Goal: Task Accomplishment & Management: Use online tool/utility

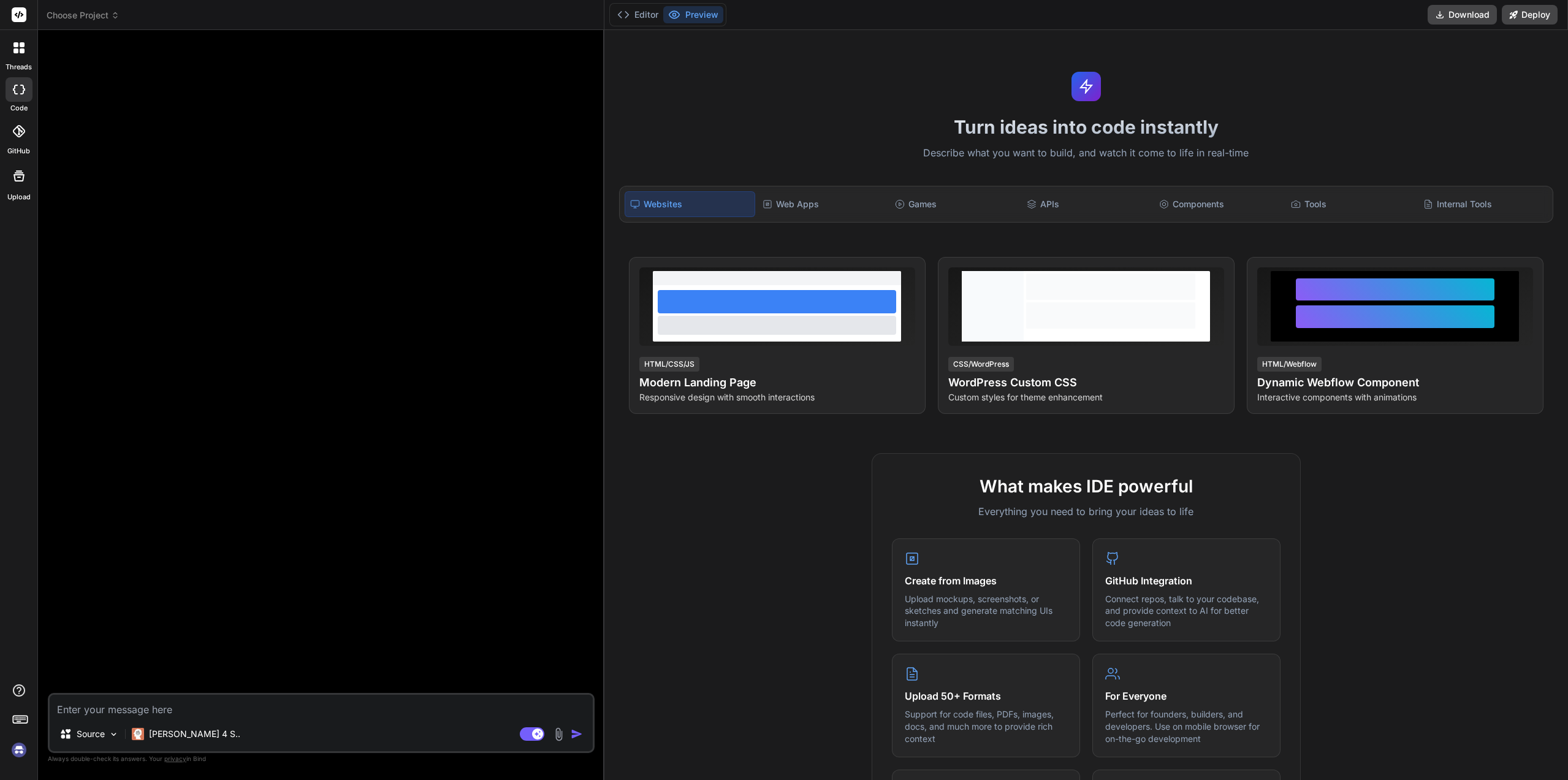
click at [19, 748] on img at bounding box center [19, 749] width 21 height 21
type textarea "x"
click at [96, 22] on header "Choose Project Created with Pixso." at bounding box center [321, 14] width 567 height 30
click at [96, 19] on span "Choose Project" at bounding box center [83, 15] width 73 height 13
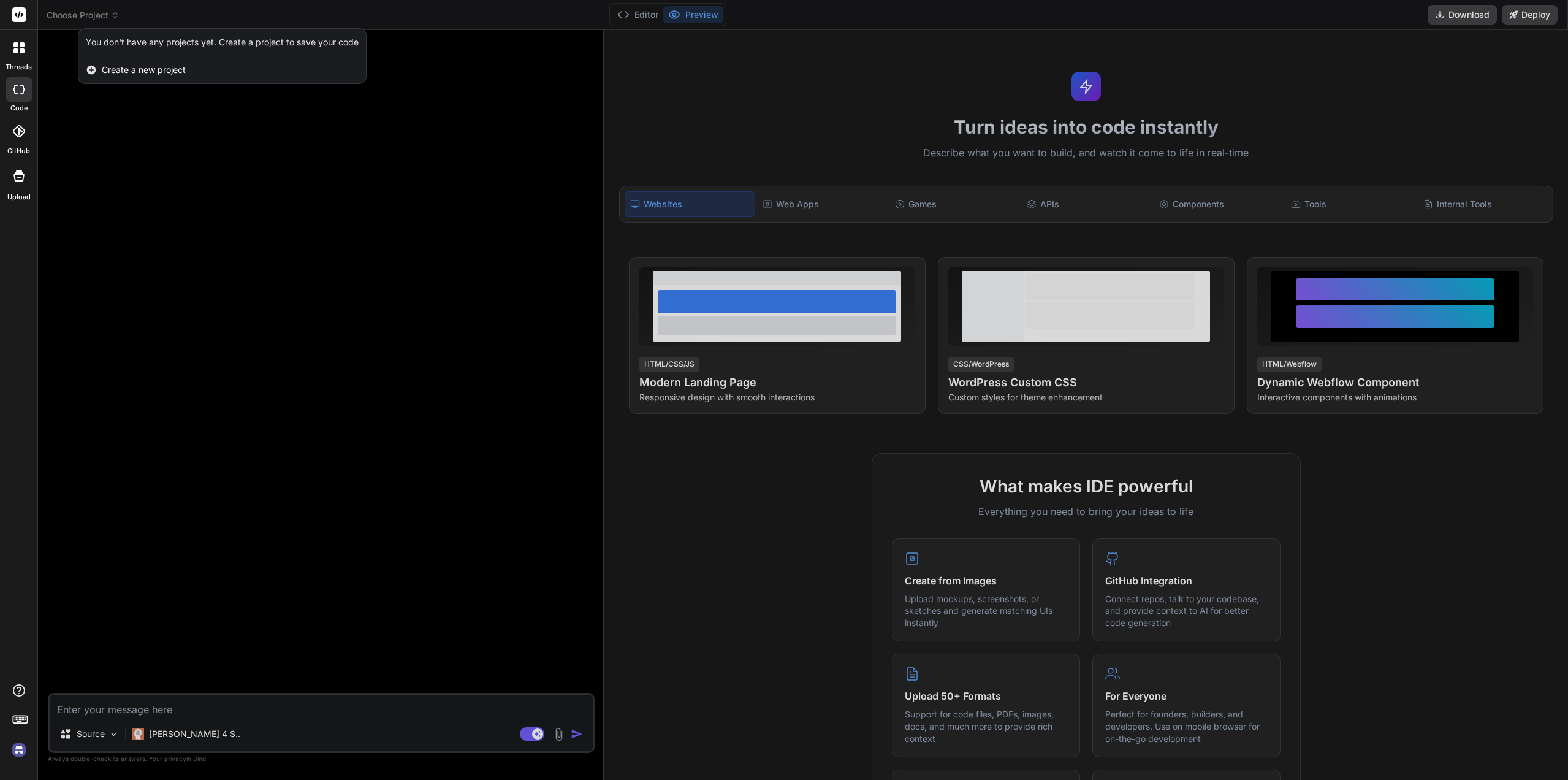
click at [73, 392] on div at bounding box center [784, 390] width 1568 height 780
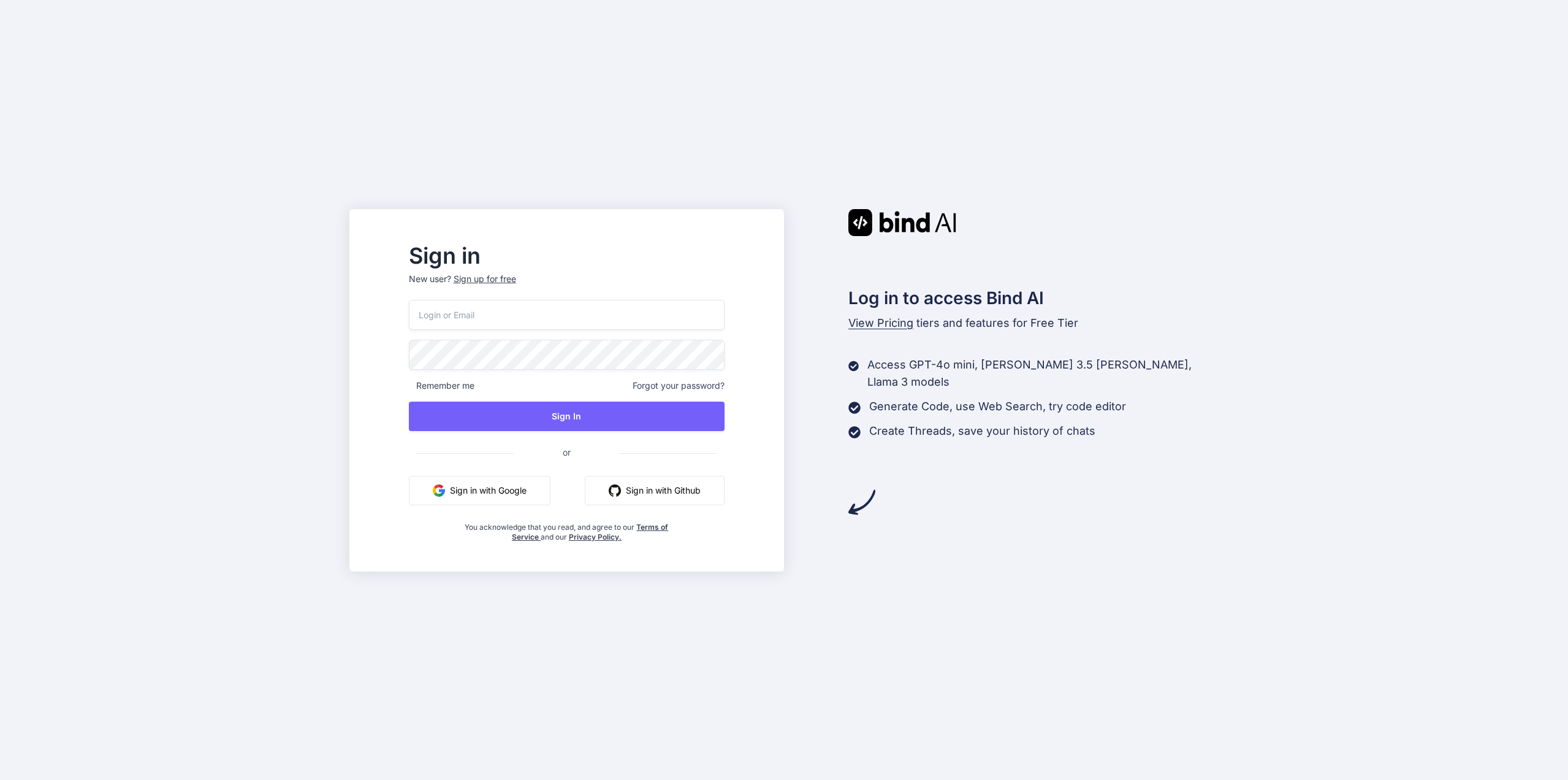
type input "mfkp77@gmail.com"
click at [617, 419] on button "Sign In" at bounding box center [567, 416] width 316 height 30
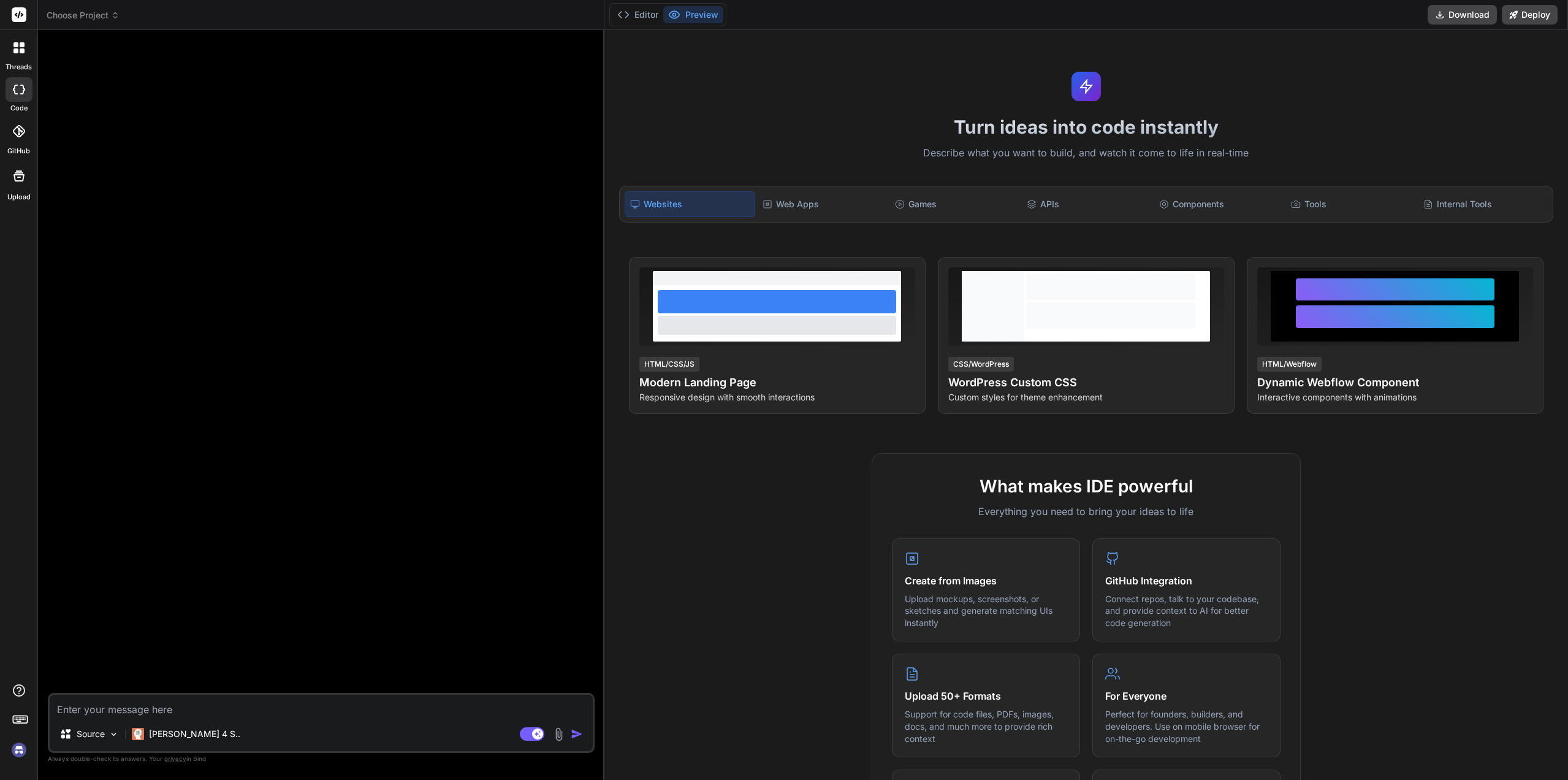
click at [19, 750] on img at bounding box center [19, 749] width 21 height 21
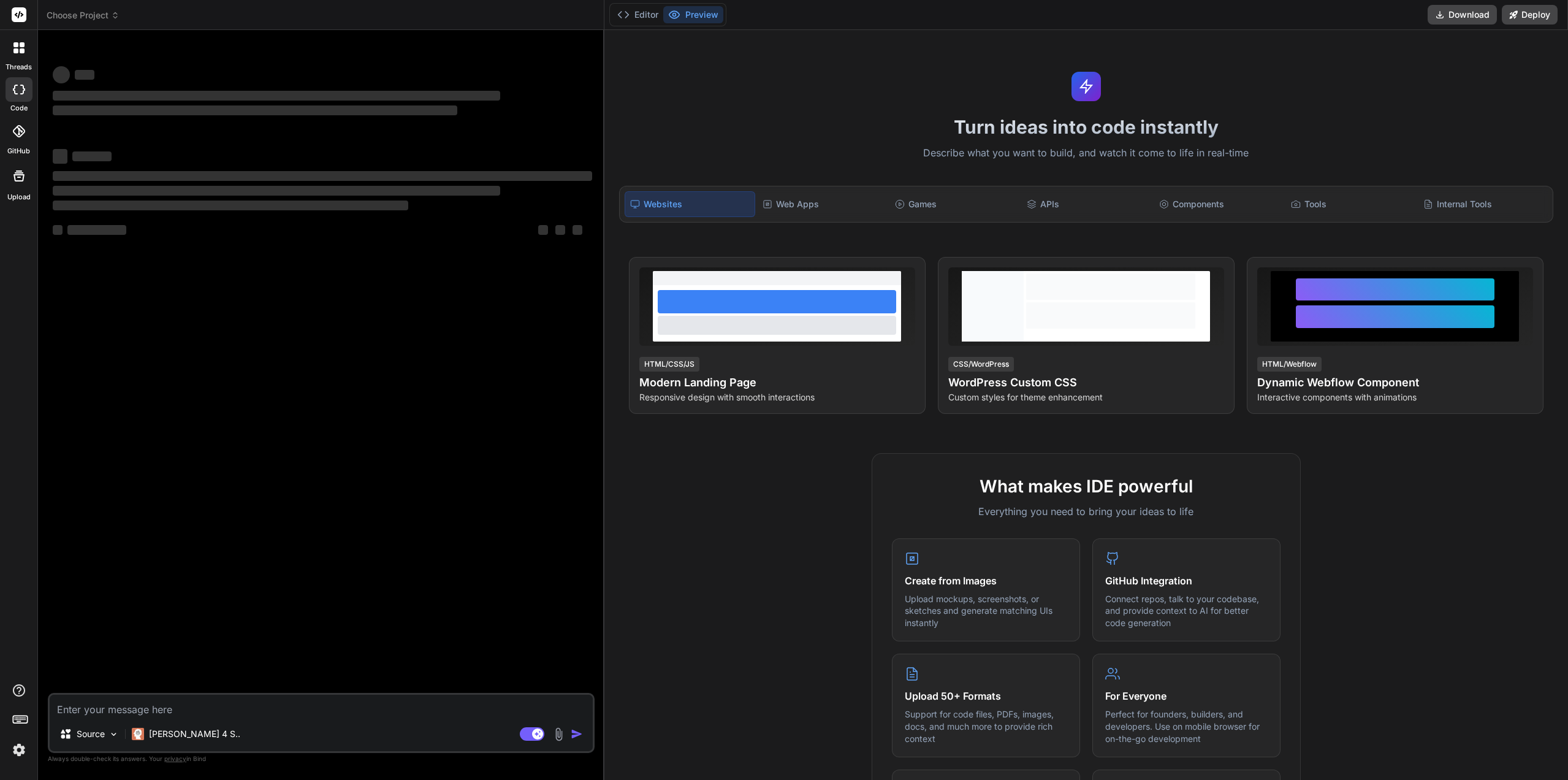
type textarea "x"
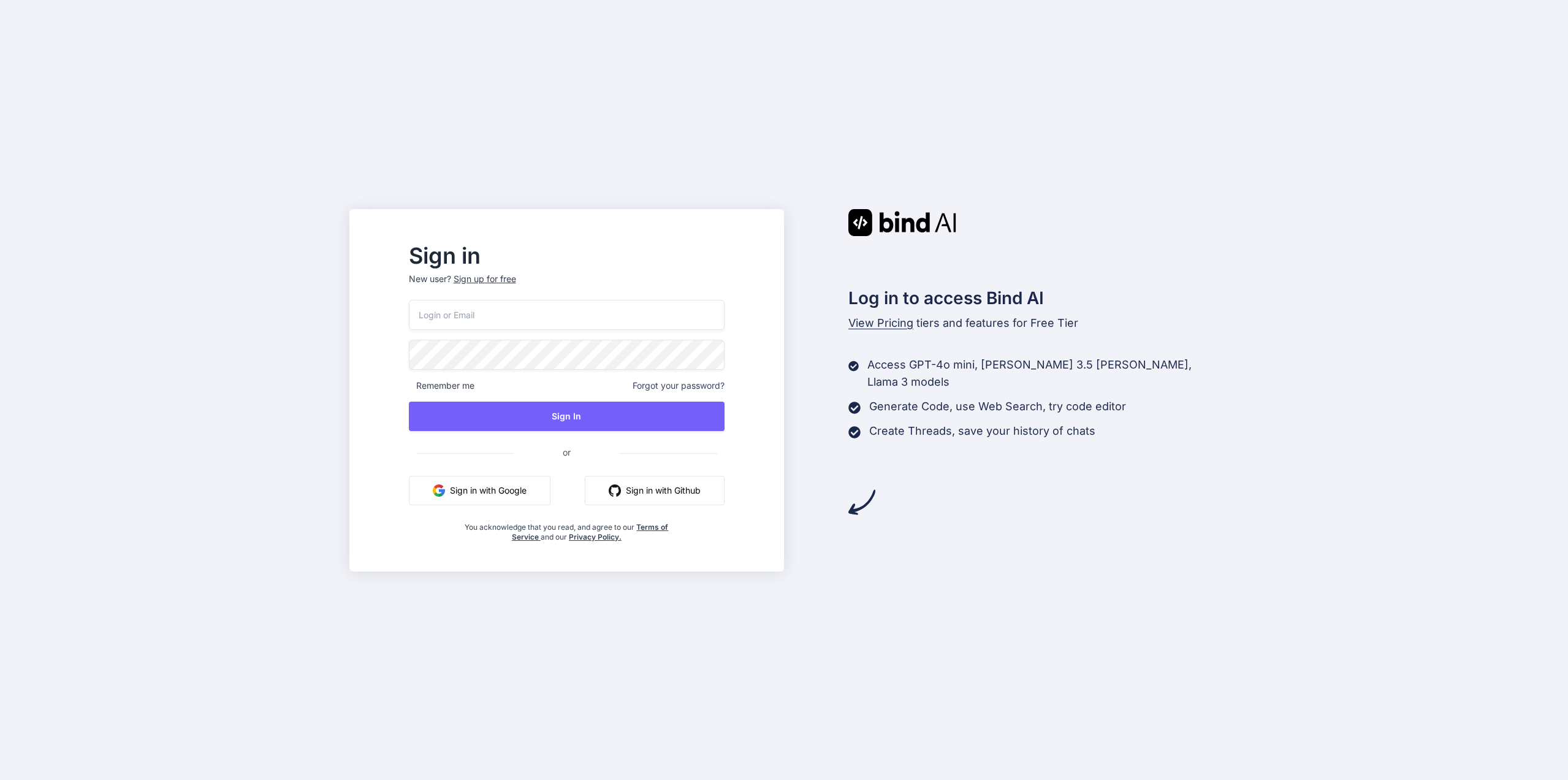
type input "mfkp77@gmail.com"
click at [562, 416] on button "Sign In" at bounding box center [567, 416] width 316 height 30
click at [589, 415] on button "Sign In" at bounding box center [567, 416] width 316 height 30
